Goal: Go to known website: Access a specific website the user already knows

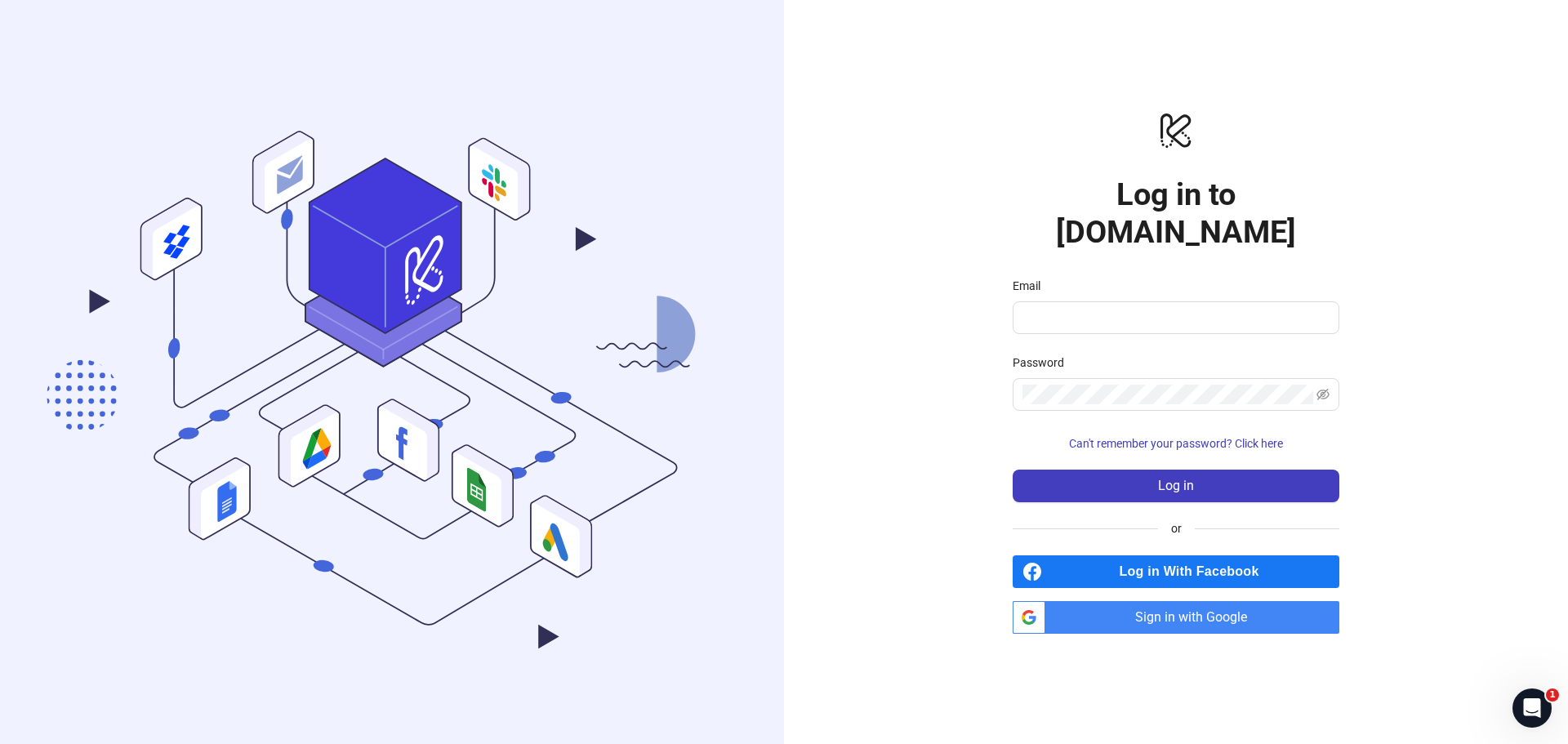
click at [1172, 604] on span "Sign in with Google" at bounding box center [1195, 617] width 287 height 33
click at [1248, 603] on span "Sign in with Google" at bounding box center [1195, 617] width 287 height 33
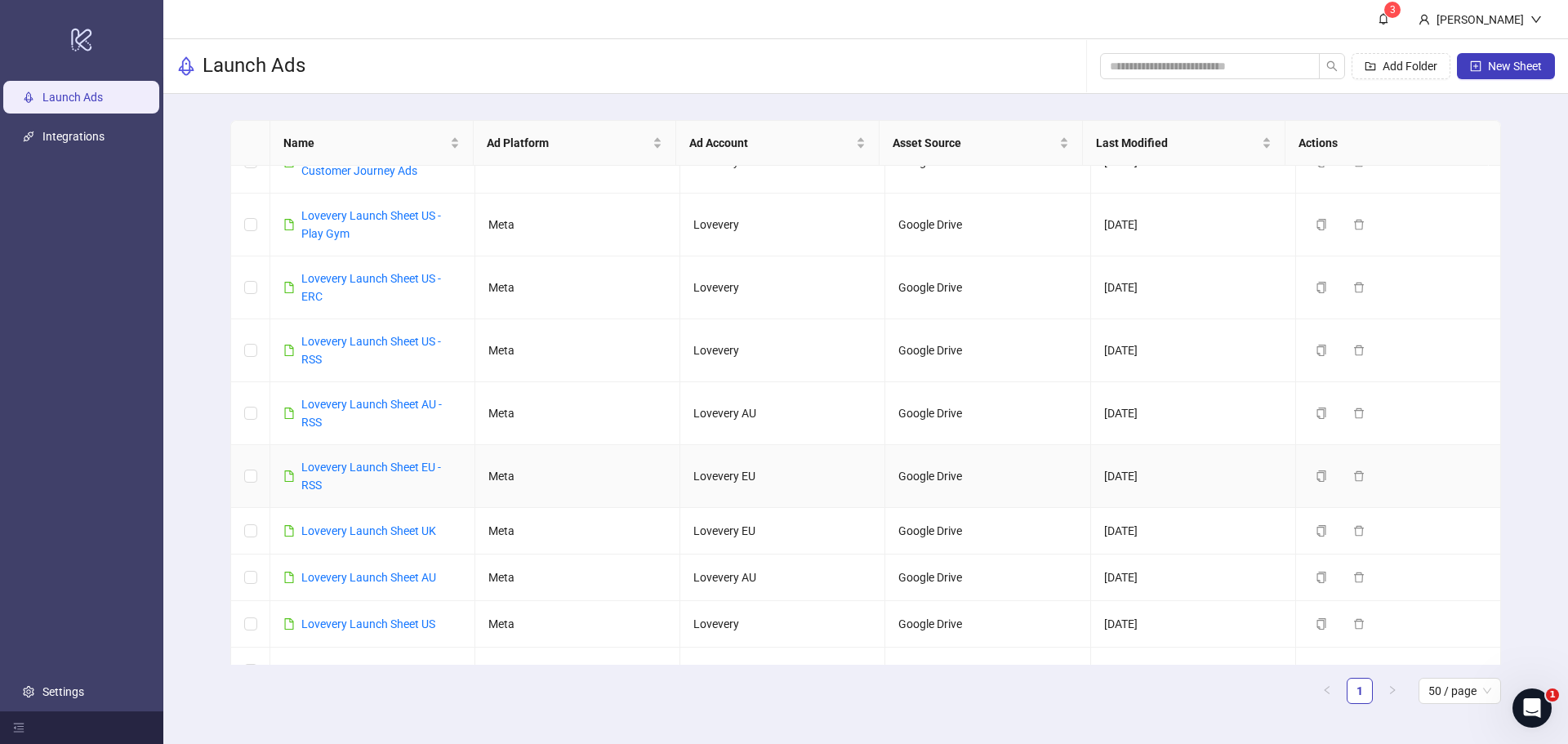
scroll to position [64, 0]
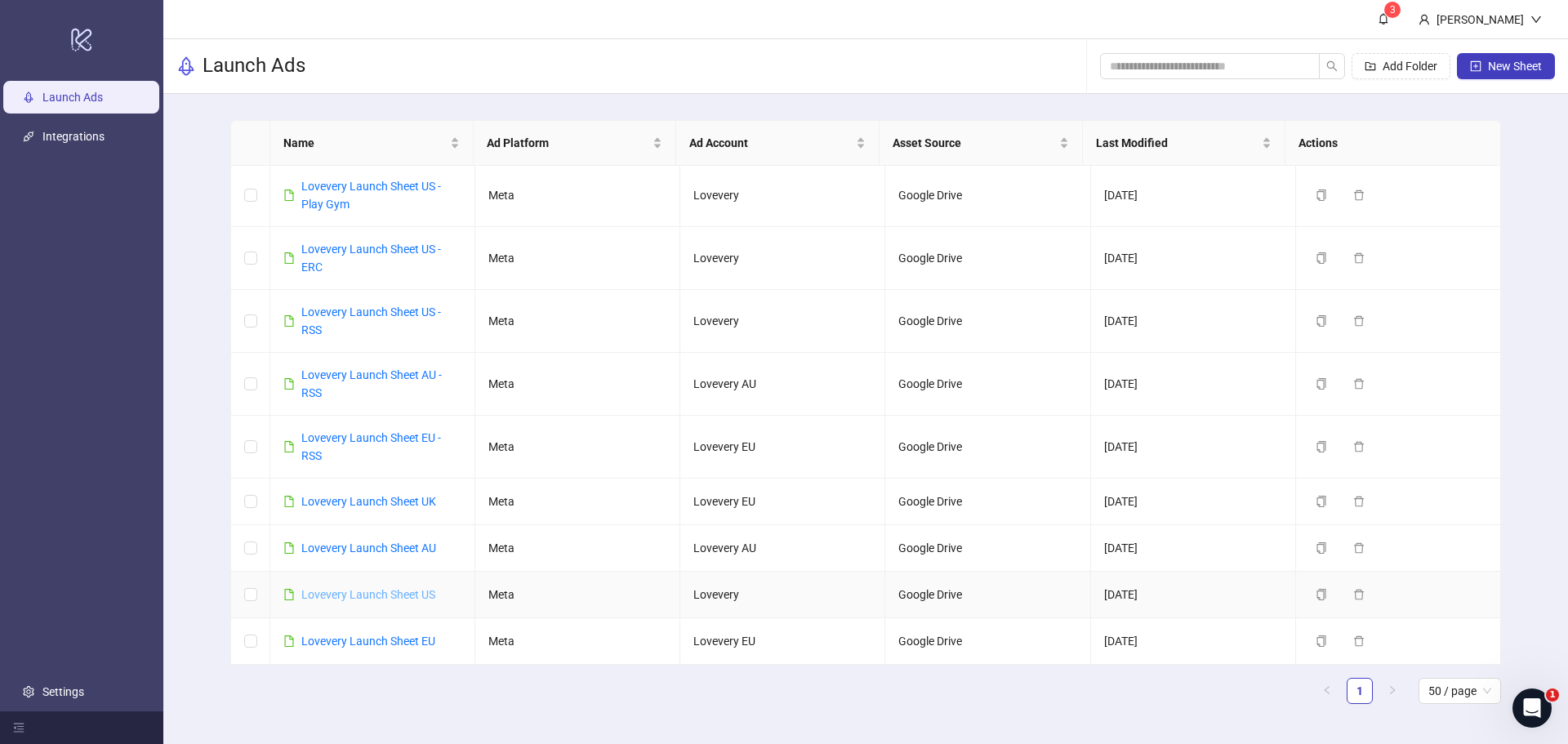
click at [374, 597] on link "Lovevery Launch Sheet US" at bounding box center [368, 594] width 134 height 13
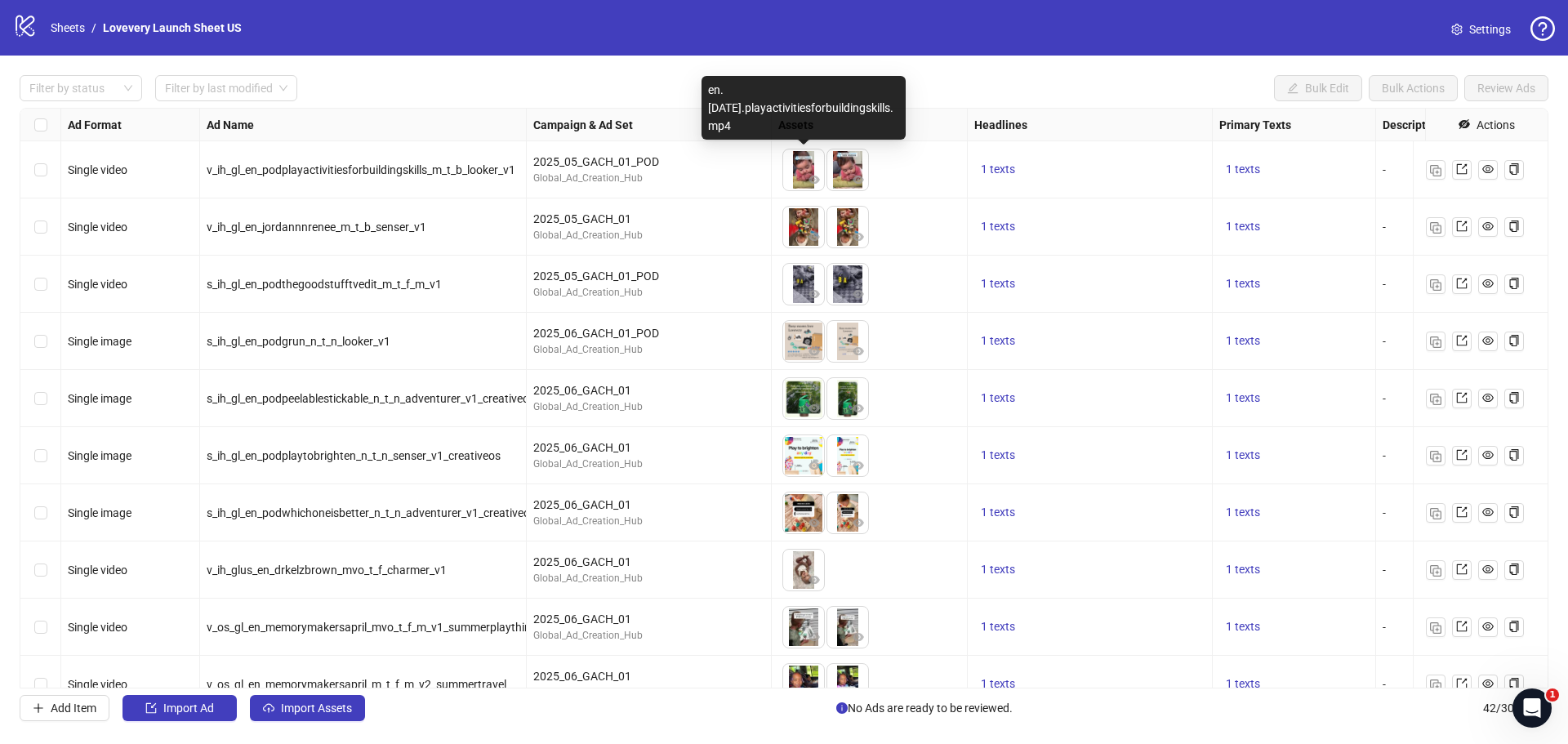
click at [799, 173] on img at bounding box center [803, 169] width 41 height 41
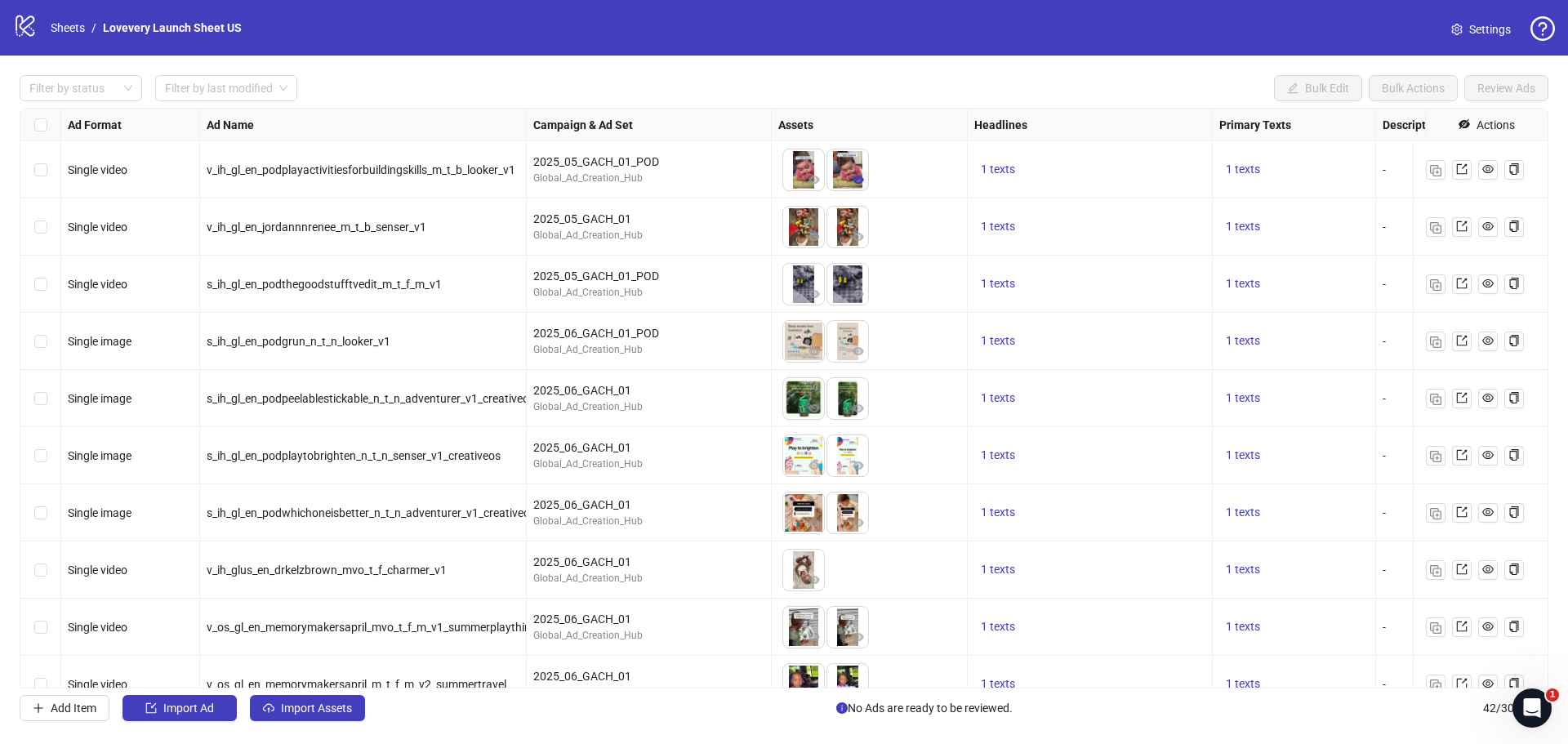
click at [850, 178] on button "button" at bounding box center [858, 181] width 20 height 20
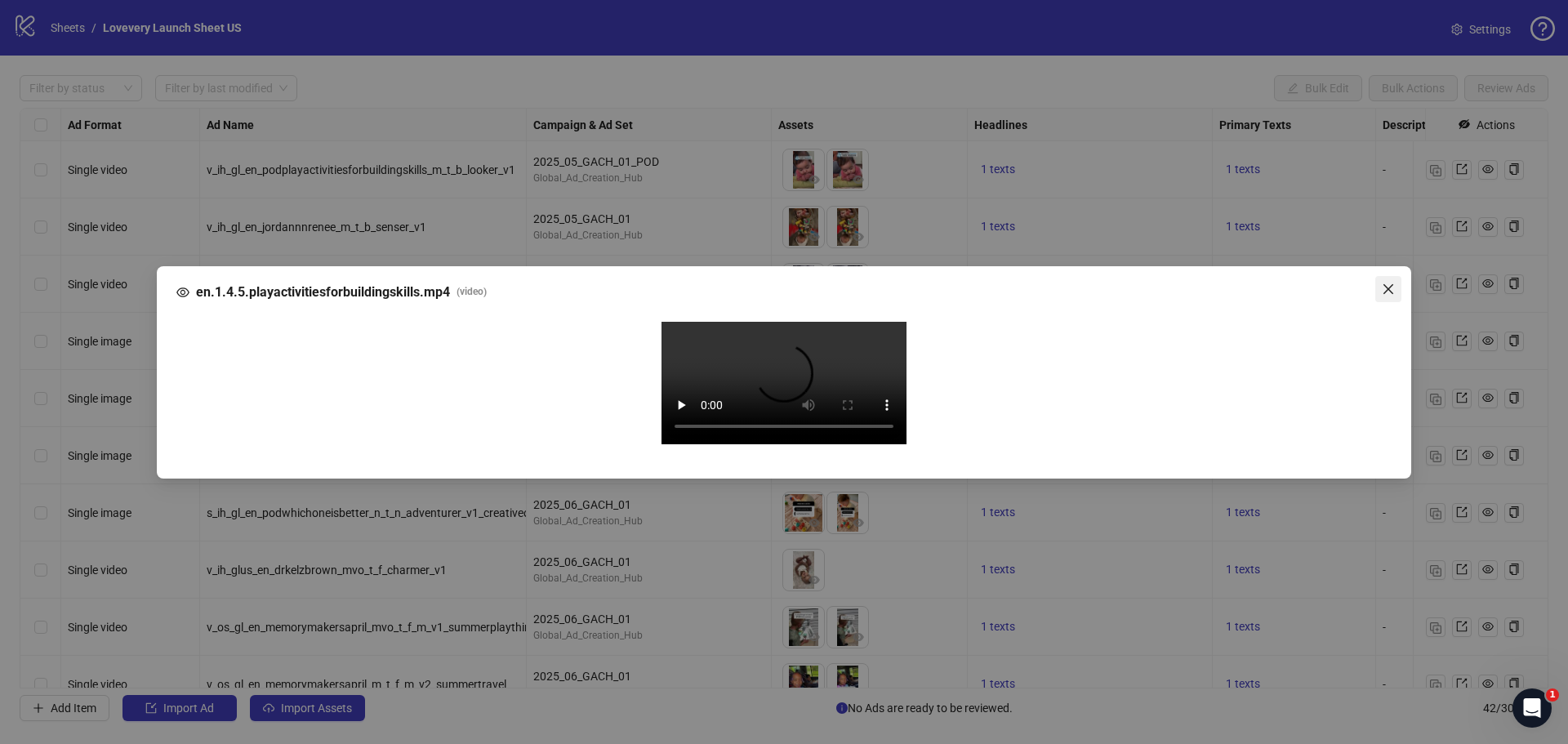
click at [1387, 283] on icon "close" at bounding box center [1388, 288] width 10 height 10
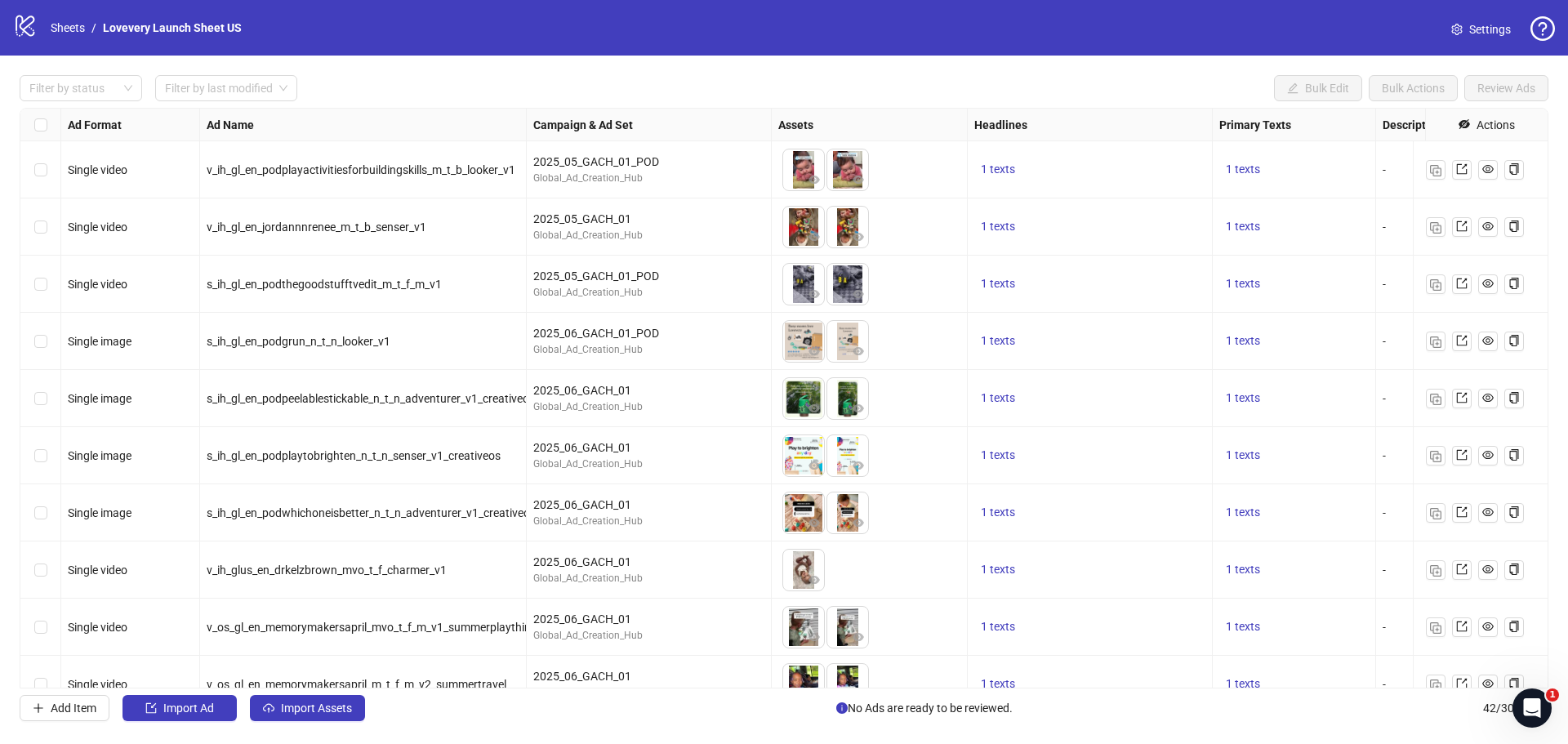
click at [1009, 38] on div "logo/logo-mobile Sheets / Lovevery Launch Sheet US Settings" at bounding box center [783, 27] width 1542 height 29
